Goal: Book appointment/travel/reservation

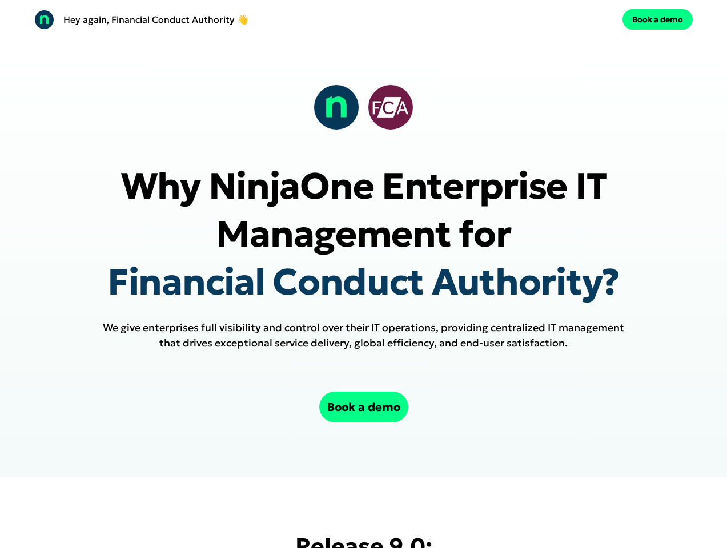
click at [363, 19] on div "Hey again, Financial Conduct Authority 👋 Book a demo" at bounding box center [363, 19] width 727 height 39
click at [196, 19] on p "Hey again, Financial Conduct Authority 👋" at bounding box center [155, 20] width 185 height 14
click at [530, 19] on div "Book a demo" at bounding box center [530, 19] width 325 height 21
click at [657, 19] on button "Book a demo" at bounding box center [657, 19] width 70 height 21
click at [363, 107] on div at bounding box center [363, 107] width 100 height 46
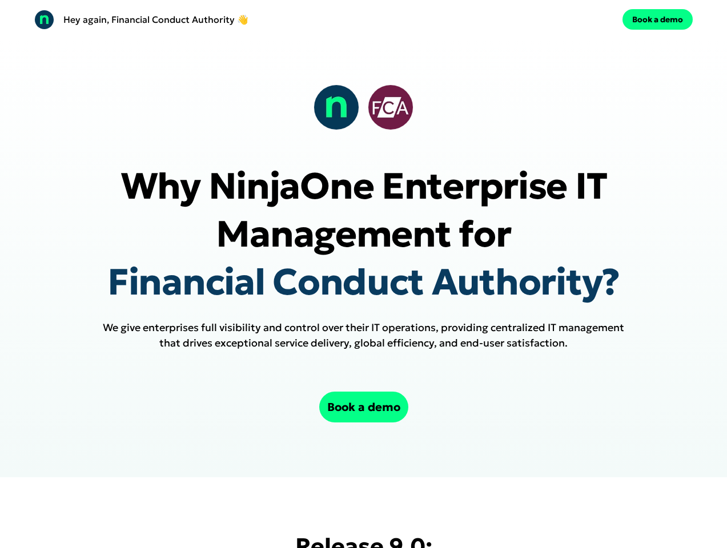
click at [363, 256] on p "Why NinjaOne Enterprise IT Management for Financial Conduct Authority?" at bounding box center [363, 234] width 612 height 144
click at [0, 0] on iframe at bounding box center [0, 0] width 0 height 0
